Goal: Task Accomplishment & Management: Use online tool/utility

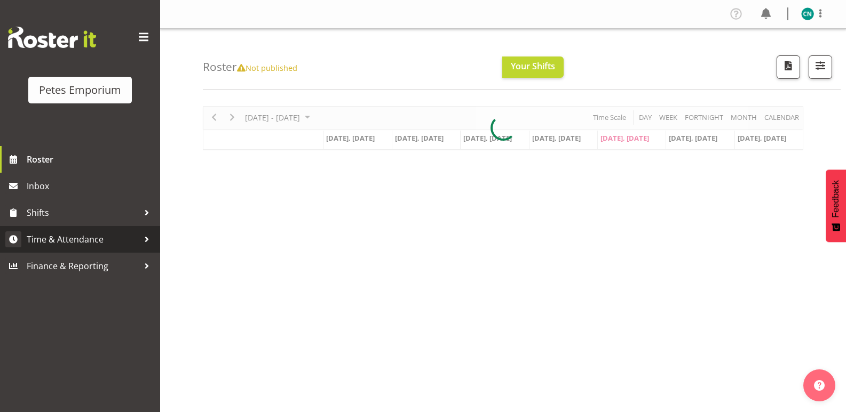
click at [81, 239] on span "Time & Attendance" at bounding box center [83, 240] width 112 height 16
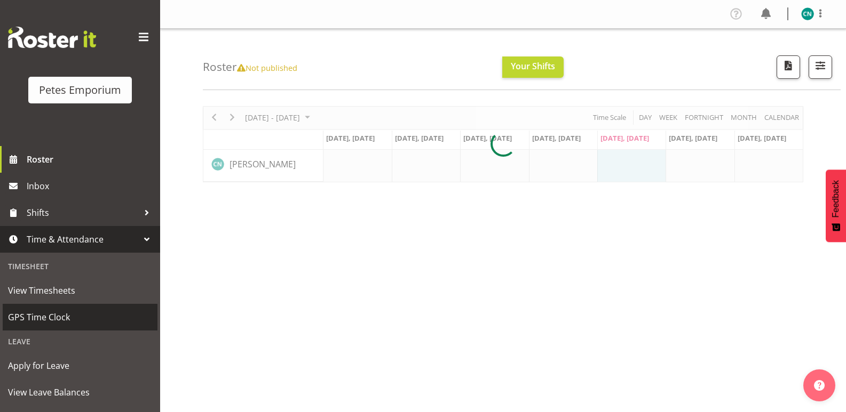
click at [57, 308] on link "GPS Time Clock" at bounding box center [80, 317] width 155 height 27
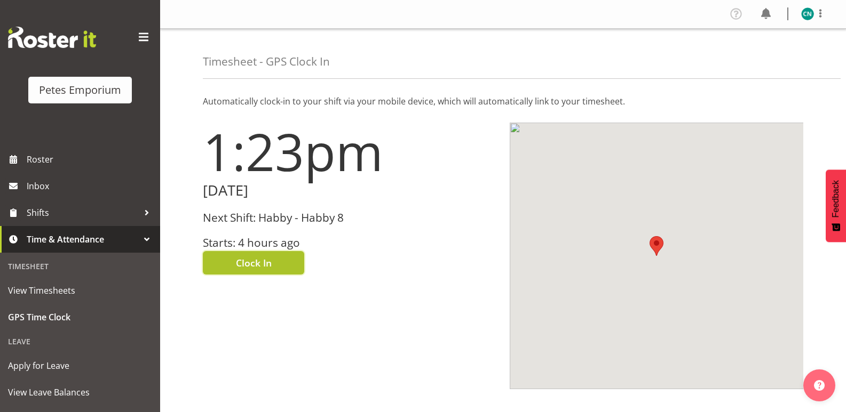
click at [243, 263] on span "Clock In" at bounding box center [254, 263] width 36 height 14
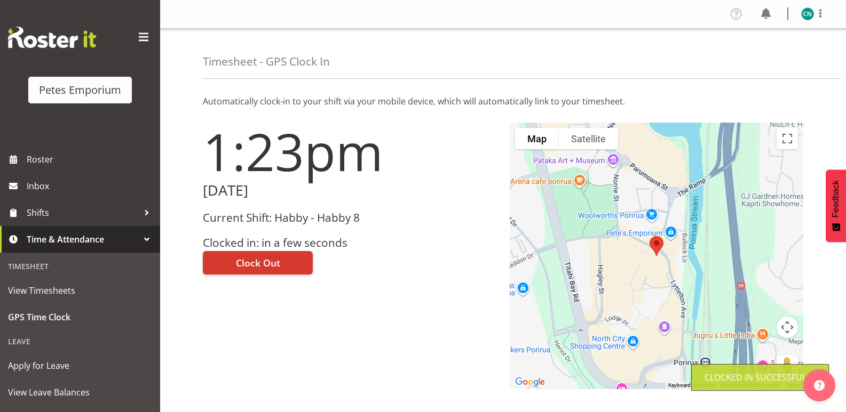
click at [808, 11] on img at bounding box center [807, 13] width 13 height 13
click at [757, 52] on link "Log Out" at bounding box center [775, 55] width 102 height 19
